Goal: Check status: Check status

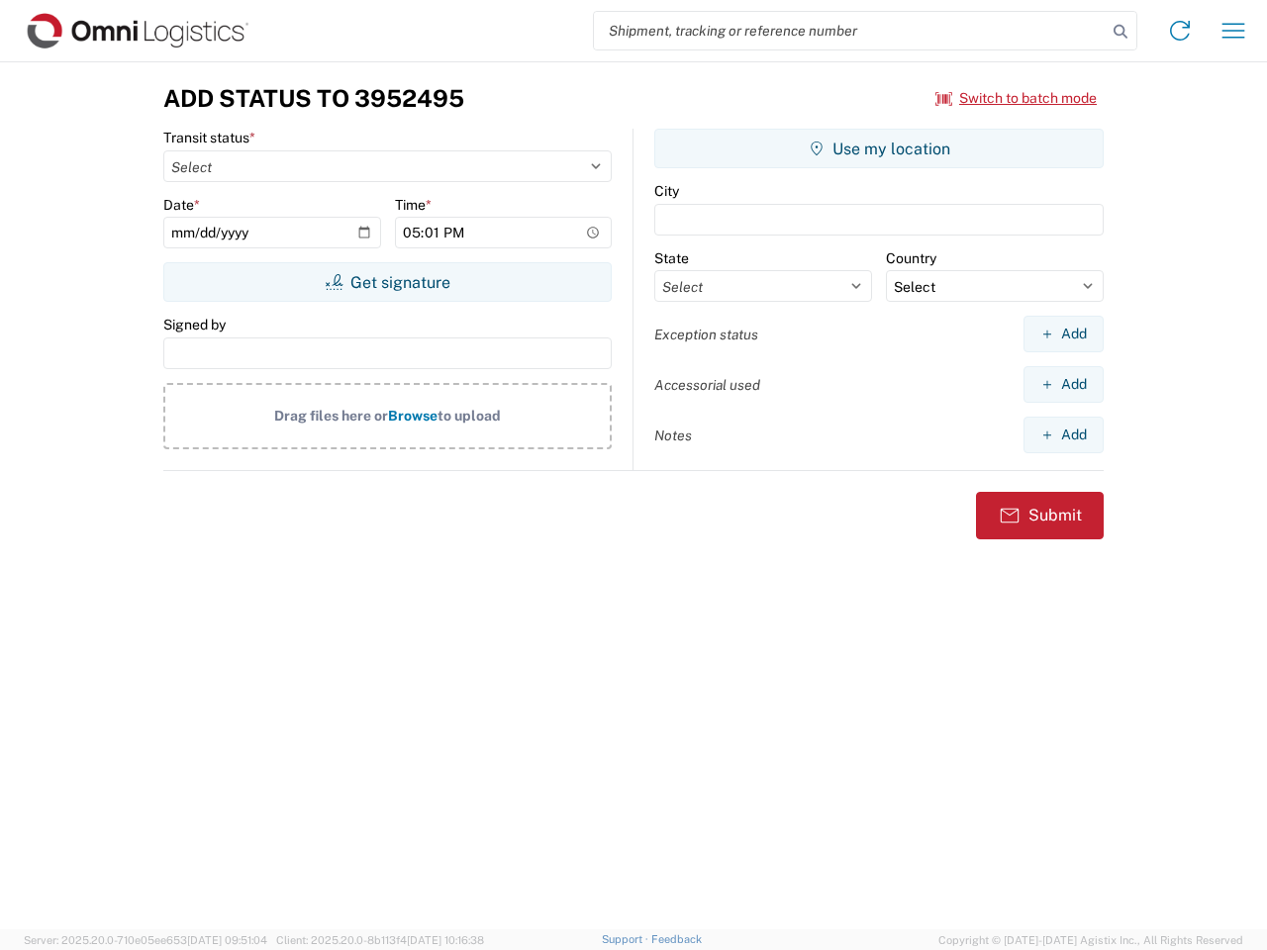
click at [850, 31] on input "search" at bounding box center [850, 31] width 513 height 38
click at [1120, 32] on icon at bounding box center [1120, 32] width 28 height 28
click at [1180, 31] on icon at bounding box center [1180, 31] width 32 height 32
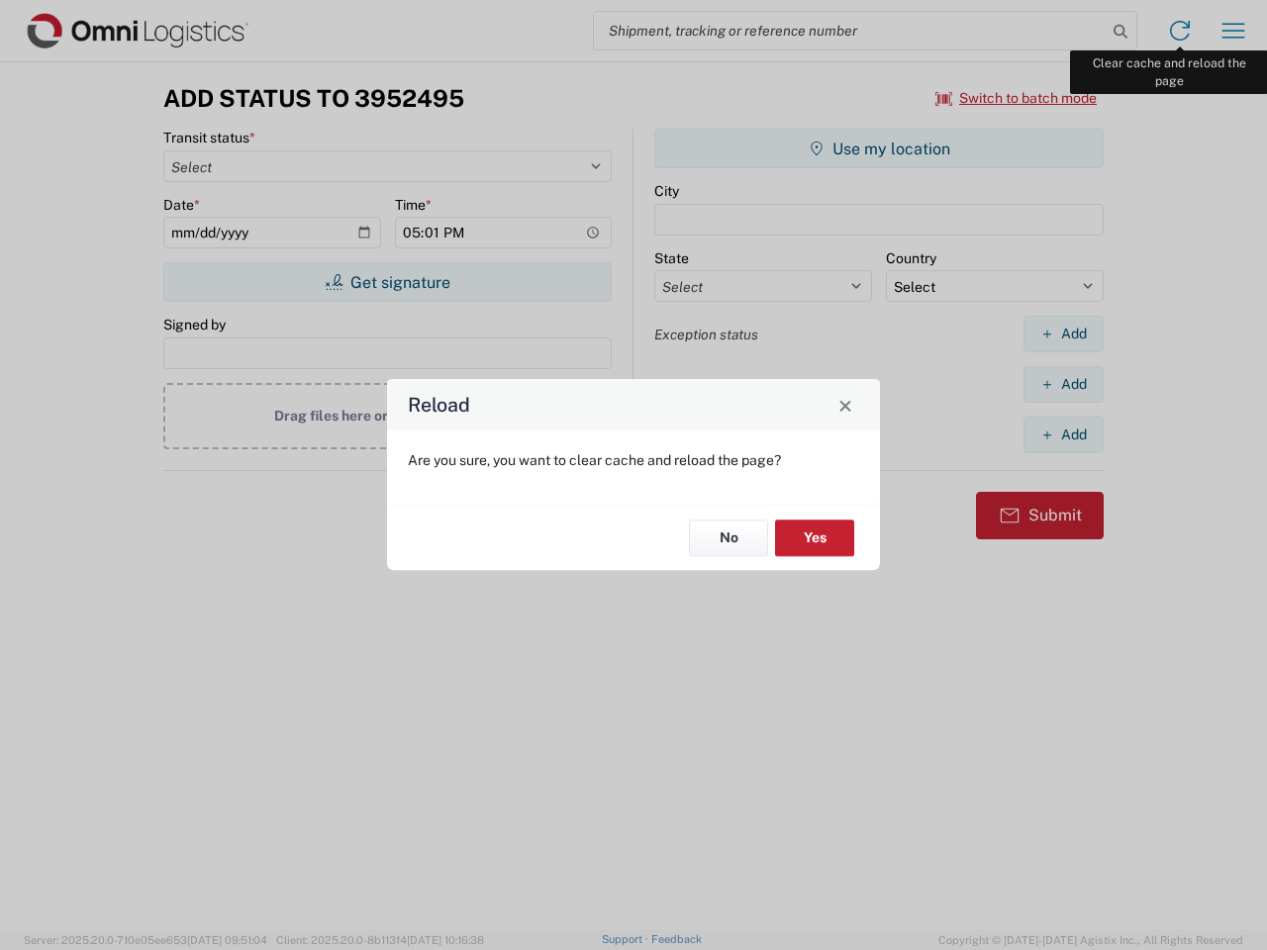
click at [1233, 31] on div "Reload Are you sure, you want to clear cache and reload the page? No Yes" at bounding box center [633, 475] width 1267 height 950
click at [1016, 98] on div "Reload Are you sure, you want to clear cache and reload the page? No Yes" at bounding box center [633, 475] width 1267 height 950
click at [387, 282] on div "Reload Are you sure, you want to clear cache and reload the page? No Yes" at bounding box center [633, 475] width 1267 height 950
click at [879, 148] on div "Reload Are you sure, you want to clear cache and reload the page? No Yes" at bounding box center [633, 475] width 1267 height 950
click at [1063, 333] on div "Reload Are you sure, you want to clear cache and reload the page? No Yes" at bounding box center [633, 475] width 1267 height 950
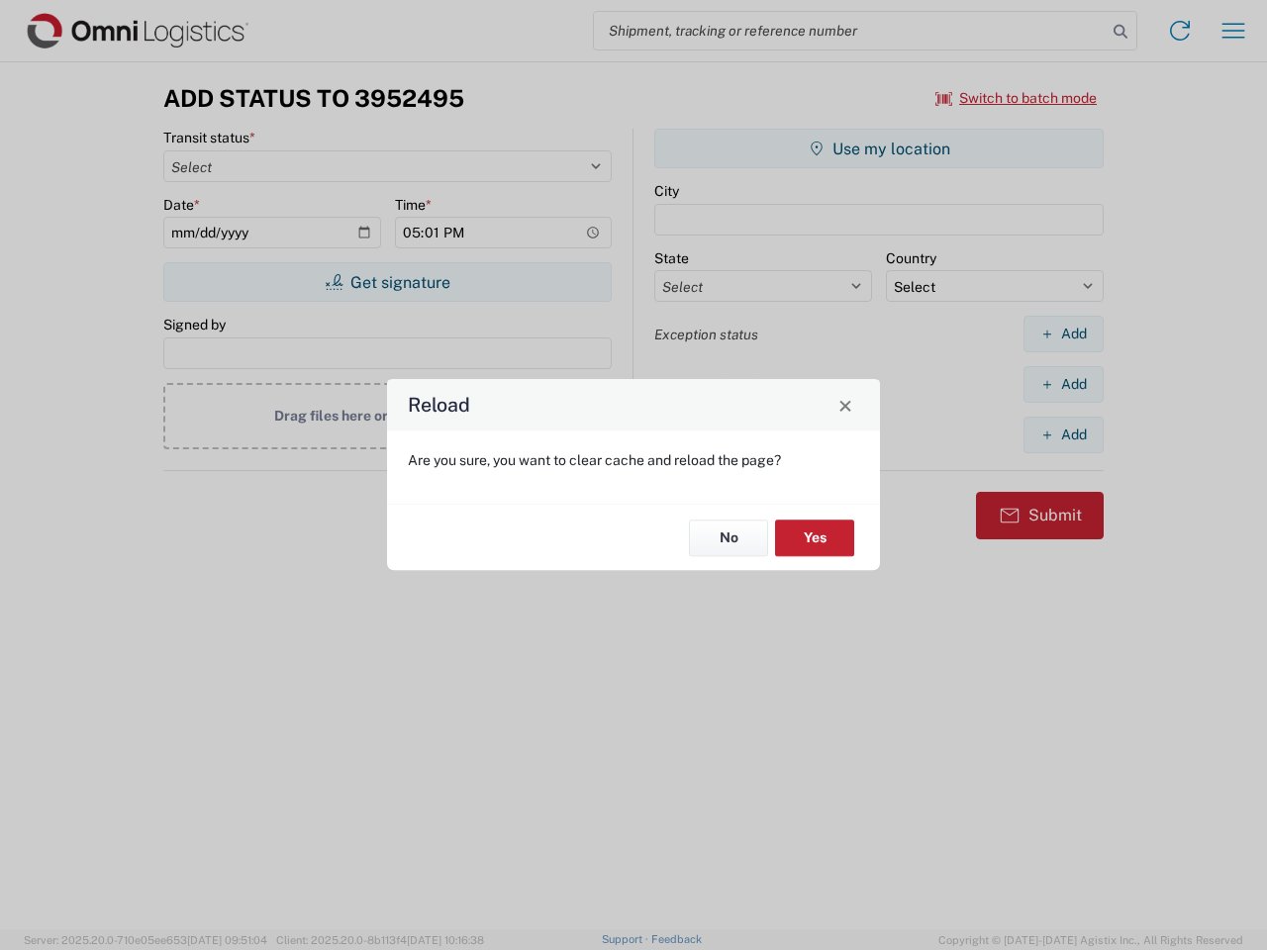
click at [1063, 384] on div "Reload Are you sure, you want to clear cache and reload the page? No Yes" at bounding box center [633, 475] width 1267 height 950
click at [1063, 434] on div "Reload Are you sure, you want to clear cache and reload the page? No Yes" at bounding box center [633, 475] width 1267 height 950
